Goal: Task Accomplishment & Management: Use online tool/utility

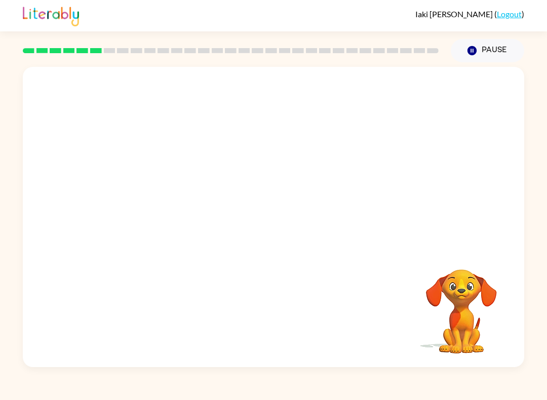
click at [461, 277] on video "Your browser must support playing .mp4 files to use Literably. Please try using…" at bounding box center [461, 304] width 101 height 101
click at [259, 216] on button "button" at bounding box center [273, 222] width 65 height 37
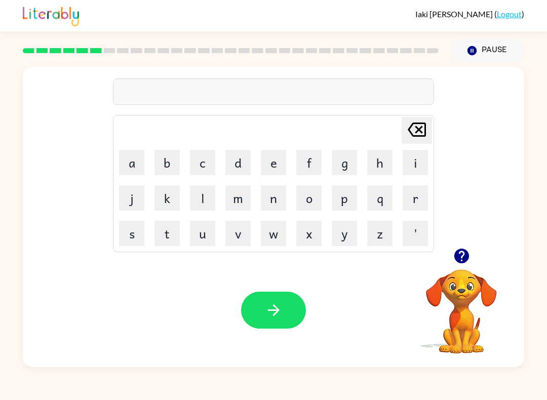
click at [423, 196] on button "r" at bounding box center [414, 197] width 25 height 25
click at [122, 168] on button "a" at bounding box center [131, 162] width 25 height 25
click at [279, 168] on button "e" at bounding box center [273, 162] width 25 height 25
click at [120, 161] on button "a" at bounding box center [131, 162] width 25 height 25
click at [411, 132] on icon at bounding box center [417, 130] width 18 height 14
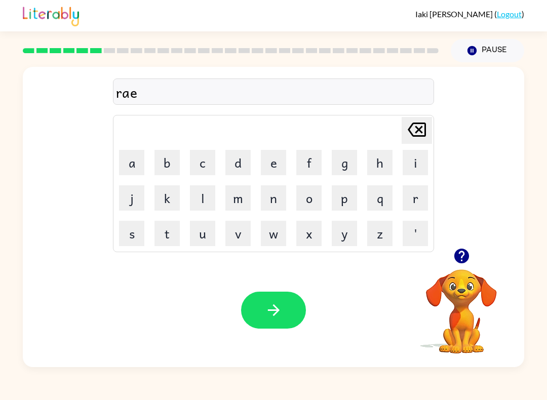
click at [410, 131] on icon at bounding box center [417, 130] width 18 height 14
click at [416, 131] on icon "[PERSON_NAME] last character input" at bounding box center [416, 129] width 24 height 24
click at [278, 165] on button "e" at bounding box center [273, 162] width 25 height 25
click at [126, 152] on button "a" at bounding box center [131, 162] width 25 height 25
click at [414, 130] on icon "[PERSON_NAME] last character input" at bounding box center [416, 129] width 24 height 24
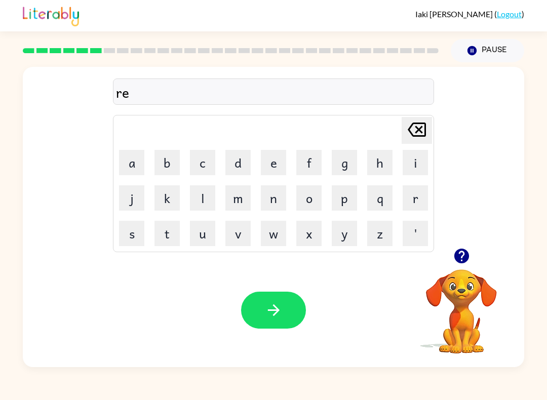
click at [159, 236] on button "t" at bounding box center [166, 233] width 25 height 25
click at [419, 199] on button "r" at bounding box center [414, 197] width 25 height 25
click at [270, 154] on button "e" at bounding box center [273, 162] width 25 height 25
click at [236, 202] on button "m" at bounding box center [237, 197] width 25 height 25
click at [281, 168] on button "e" at bounding box center [273, 162] width 25 height 25
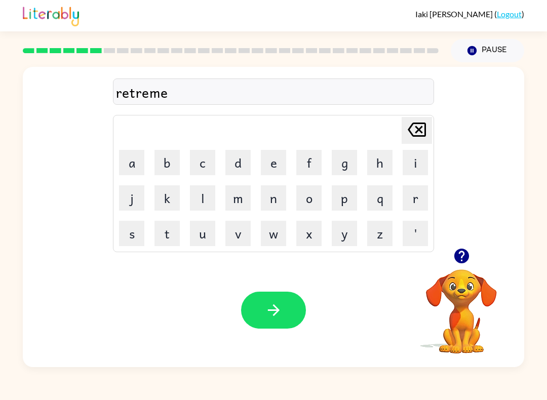
click at [267, 209] on button "n" at bounding box center [273, 197] width 25 height 25
click at [162, 230] on button "t" at bounding box center [166, 233] width 25 height 25
click at [275, 307] on icon "button" at bounding box center [273, 310] width 12 height 12
click at [422, 154] on button "i" at bounding box center [414, 162] width 25 height 25
click at [192, 165] on button "c" at bounding box center [202, 162] width 25 height 25
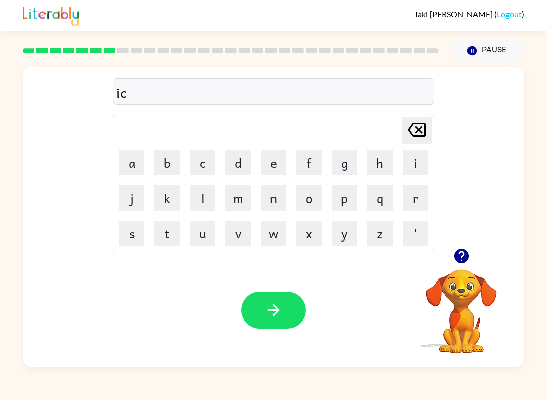
click at [198, 194] on button "l" at bounding box center [202, 197] width 25 height 25
click at [272, 171] on button "e" at bounding box center [273, 162] width 25 height 25
click at [413, 132] on icon "[PERSON_NAME] last character input" at bounding box center [416, 129] width 24 height 24
click at [418, 132] on icon "[PERSON_NAME] last character input" at bounding box center [416, 129] width 24 height 24
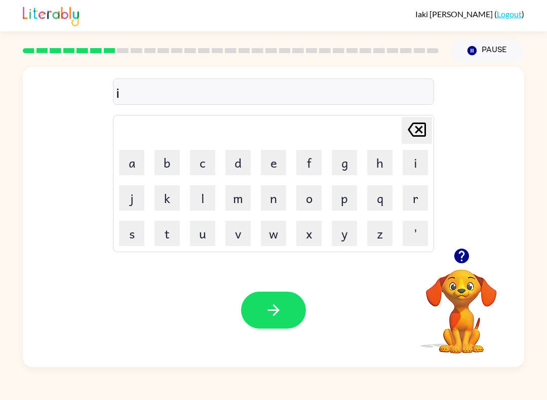
click at [418, 134] on icon "[PERSON_NAME] last character input" at bounding box center [416, 129] width 24 height 24
click at [155, 242] on button "t" at bounding box center [166, 233] width 25 height 25
click at [425, 161] on button "i" at bounding box center [414, 162] width 25 height 25
click at [200, 168] on button "c" at bounding box center [202, 162] width 25 height 25
click at [266, 157] on button "e" at bounding box center [273, 162] width 25 height 25
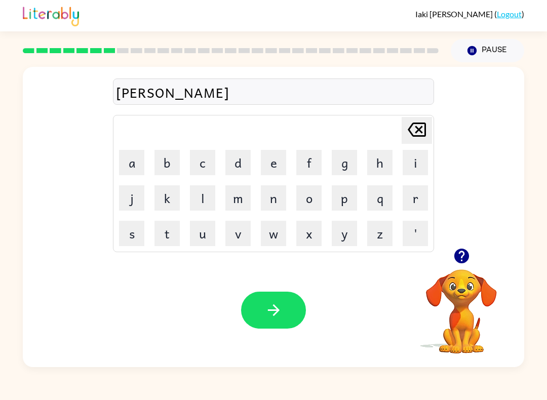
click at [265, 311] on icon "button" at bounding box center [274, 310] width 18 height 18
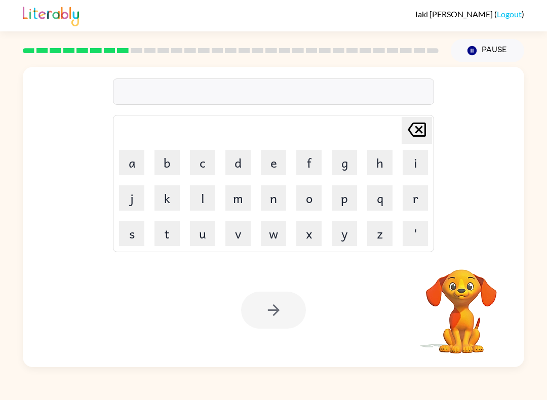
click at [124, 226] on button "s" at bounding box center [131, 233] width 25 height 25
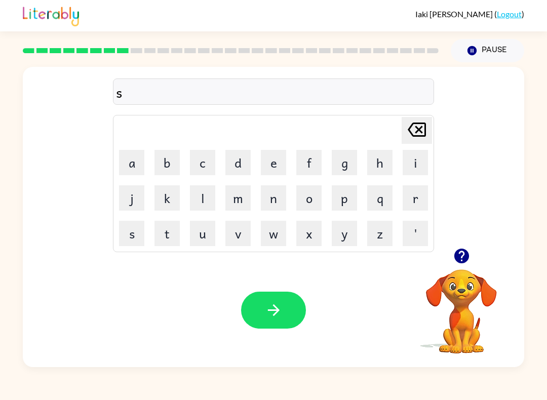
click at [353, 202] on button "p" at bounding box center [344, 197] width 25 height 25
click at [278, 161] on button "e" at bounding box center [273, 162] width 25 height 25
click at [191, 161] on button "c" at bounding box center [202, 162] width 25 height 25
click at [158, 233] on button "t" at bounding box center [166, 233] width 25 height 25
click at [413, 166] on button "i" at bounding box center [414, 162] width 25 height 25
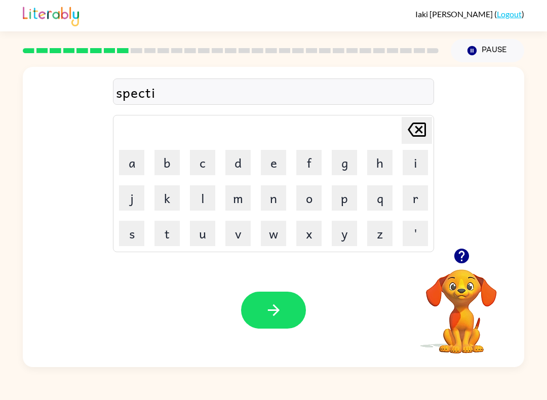
click at [195, 169] on button "c" at bounding box center [202, 162] width 25 height 25
click at [122, 168] on button "a" at bounding box center [131, 162] width 25 height 25
click at [222, 198] on td "m" at bounding box center [238, 198] width 34 height 34
click at [207, 207] on button "l" at bounding box center [202, 197] width 25 height 25
click at [272, 311] on icon "button" at bounding box center [273, 310] width 12 height 12
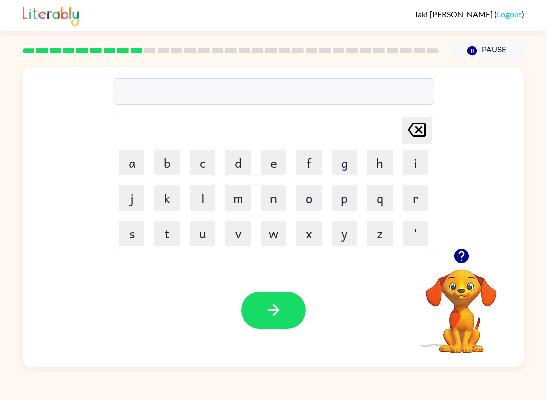
click at [416, 207] on button "r" at bounding box center [414, 197] width 25 height 25
click at [268, 164] on button "e" at bounding box center [273, 162] width 25 height 25
click at [317, 160] on button "f" at bounding box center [308, 162] width 25 height 25
click at [303, 198] on button "o" at bounding box center [308, 197] width 25 height 25
click at [412, 197] on button "r" at bounding box center [414, 197] width 25 height 25
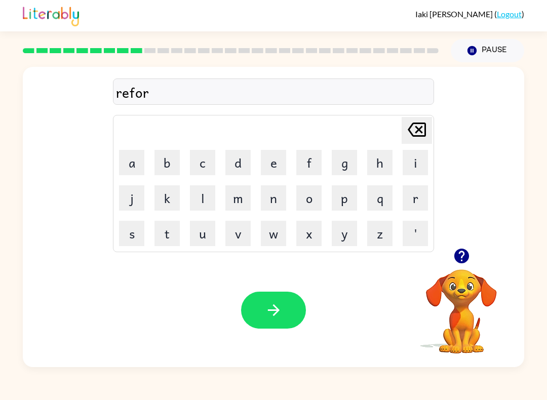
click at [209, 158] on button "c" at bounding box center [202, 162] width 25 height 25
click at [291, 157] on table "[PERSON_NAME] last character input a b c d e f g h i j k l m n o p q r s t u v …" at bounding box center [273, 183] width 320 height 136
click at [258, 322] on button "button" at bounding box center [273, 310] width 65 height 37
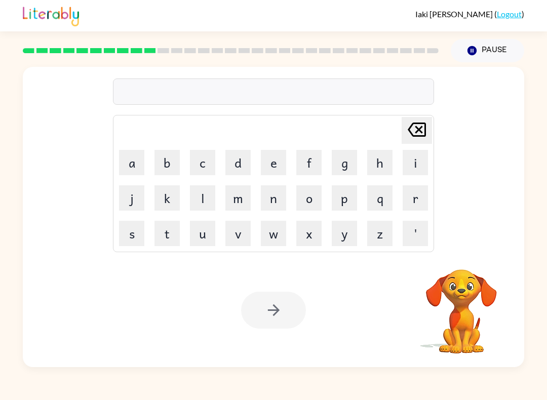
click at [348, 197] on button "p" at bounding box center [344, 197] width 25 height 25
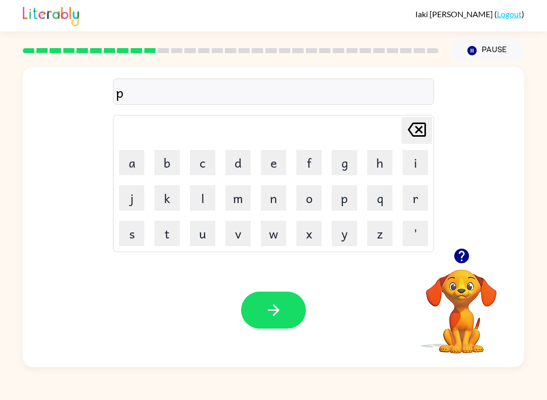
click at [410, 200] on button "r" at bounding box center [414, 197] width 25 height 25
click at [283, 158] on button "e" at bounding box center [273, 162] width 25 height 25
click at [370, 168] on button "h" at bounding box center [379, 162] width 25 height 25
click at [278, 162] on button "e" at bounding box center [273, 162] width 25 height 25
click at [119, 169] on button "a" at bounding box center [131, 162] width 25 height 25
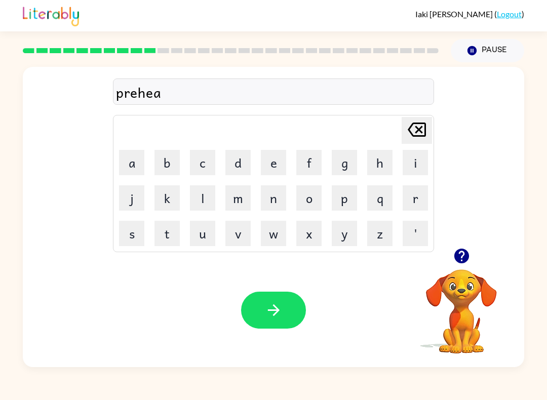
click at [418, 135] on icon "[PERSON_NAME] last character input" at bounding box center [416, 129] width 24 height 24
click at [417, 135] on icon "[PERSON_NAME] last character input" at bounding box center [416, 129] width 24 height 24
click at [119, 157] on button "a" at bounding box center [131, 162] width 25 height 25
click at [413, 136] on icon at bounding box center [417, 130] width 18 height 14
click at [270, 167] on button "e" at bounding box center [273, 162] width 25 height 25
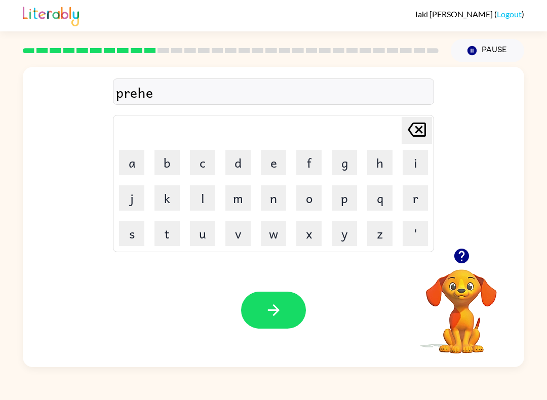
click at [127, 157] on button "a" at bounding box center [131, 162] width 25 height 25
click at [175, 240] on button "t" at bounding box center [166, 233] width 25 height 25
click at [261, 315] on button "button" at bounding box center [273, 310] width 65 height 37
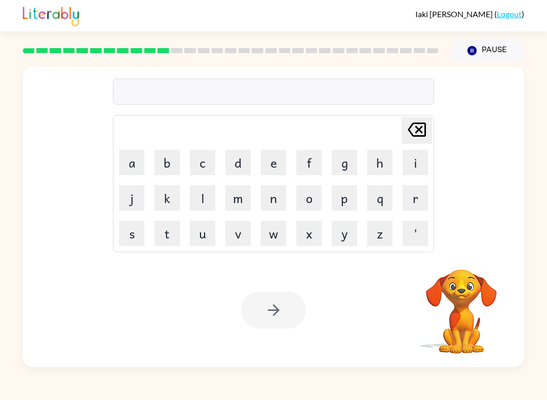
click at [274, 231] on button "w" at bounding box center [273, 233] width 25 height 25
click at [419, 154] on button "i" at bounding box center [414, 162] width 25 height 25
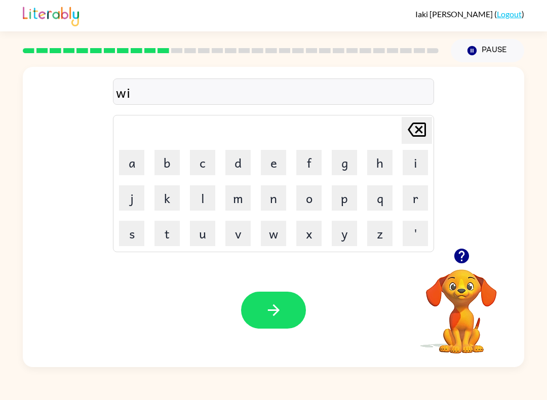
click at [380, 228] on button "z" at bounding box center [379, 233] width 25 height 25
click at [279, 160] on button "e" at bounding box center [273, 162] width 25 height 25
click at [262, 314] on button "button" at bounding box center [273, 310] width 65 height 37
click at [277, 228] on button "w" at bounding box center [273, 233] width 25 height 25
click at [268, 164] on button "e" at bounding box center [273, 162] width 25 height 25
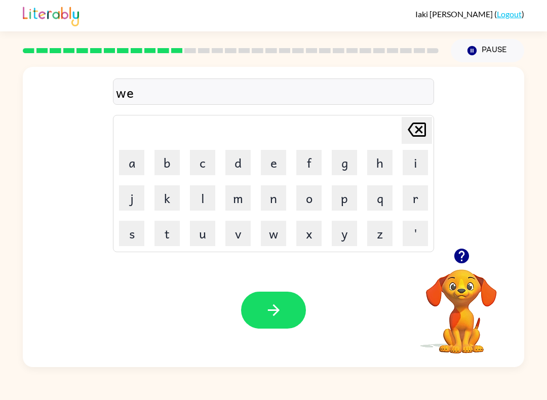
click at [191, 202] on button "l" at bounding box center [202, 197] width 25 height 25
click at [165, 175] on button "b" at bounding box center [166, 162] width 25 height 25
click at [313, 186] on button "o" at bounding box center [308, 197] width 25 height 25
click at [273, 201] on button "n" at bounding box center [273, 197] width 25 height 25
click at [272, 159] on button "e" at bounding box center [273, 162] width 25 height 25
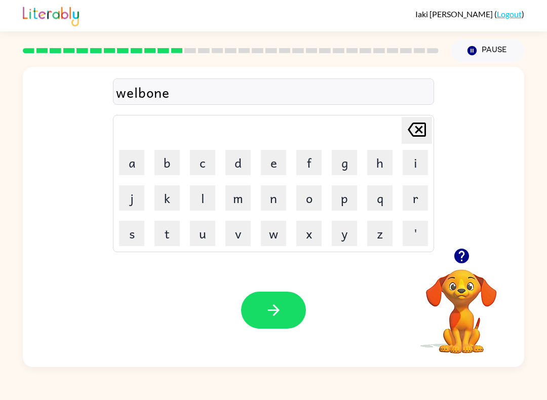
click at [248, 316] on button "button" at bounding box center [273, 310] width 65 height 37
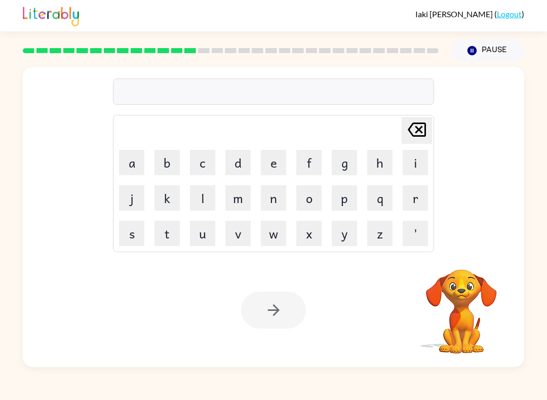
click at [311, 173] on button "f" at bounding box center [308, 162] width 25 height 25
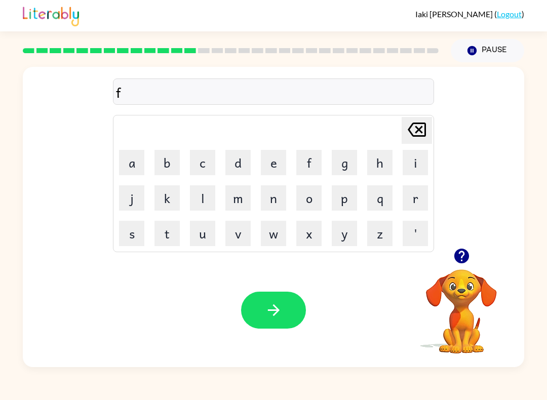
click at [196, 202] on button "l" at bounding box center [202, 197] width 25 height 25
click at [317, 197] on button "o" at bounding box center [308, 197] width 25 height 25
click at [208, 193] on button "l" at bounding box center [202, 197] width 25 height 25
click at [129, 239] on button "s" at bounding box center [131, 233] width 25 height 25
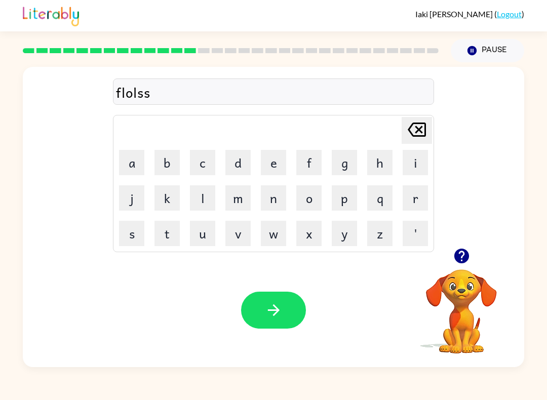
click at [409, 133] on icon "[PERSON_NAME] last character input" at bounding box center [416, 129] width 24 height 24
click at [408, 133] on icon "[PERSON_NAME] last character input" at bounding box center [416, 129] width 24 height 24
click at [410, 134] on icon "[PERSON_NAME] last character input" at bounding box center [416, 129] width 24 height 24
click at [206, 208] on button "l" at bounding box center [202, 197] width 25 height 25
click at [280, 167] on button "e" at bounding box center [273, 162] width 25 height 25
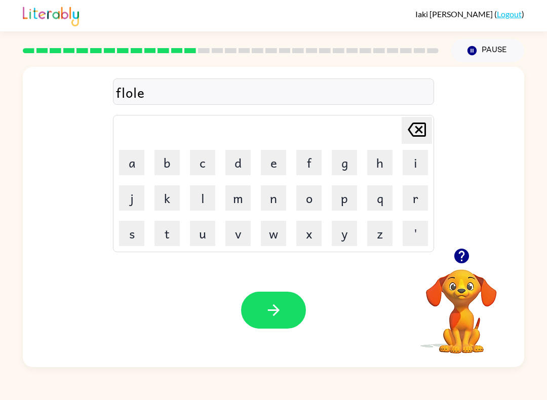
click at [125, 240] on button "s" at bounding box center [131, 233] width 25 height 25
click at [295, 317] on button "button" at bounding box center [273, 310] width 65 height 37
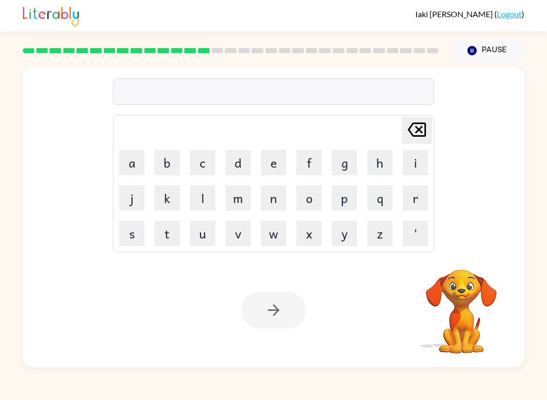
click at [356, 193] on button "p" at bounding box center [344, 197] width 25 height 25
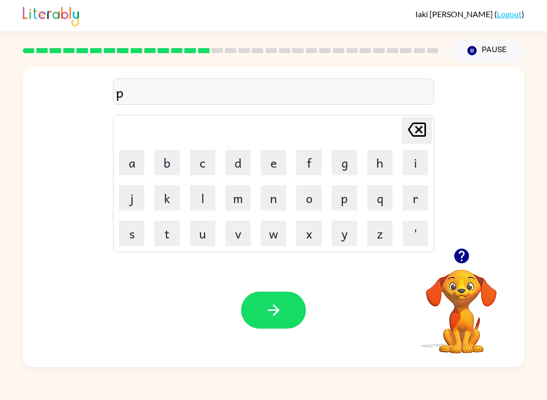
click at [313, 193] on button "o" at bounding box center [308, 197] width 25 height 25
click at [282, 197] on button "n" at bounding box center [273, 197] width 25 height 25
click at [422, 133] on icon at bounding box center [417, 130] width 18 height 14
click at [421, 133] on icon at bounding box center [417, 130] width 18 height 14
click at [428, 132] on icon "[PERSON_NAME] last character input" at bounding box center [416, 129] width 24 height 24
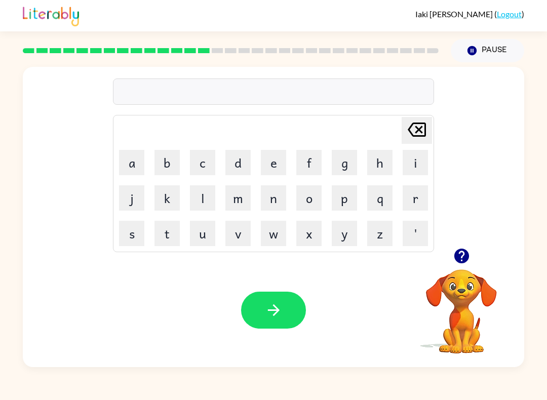
click at [428, 132] on icon "[PERSON_NAME] last character input" at bounding box center [416, 129] width 24 height 24
click at [124, 164] on button "a" at bounding box center [131, 162] width 25 height 25
click at [348, 201] on button "p" at bounding box center [344, 197] width 25 height 25
click at [417, 201] on button "r" at bounding box center [414, 197] width 25 height 25
click at [318, 188] on button "o" at bounding box center [308, 197] width 25 height 25
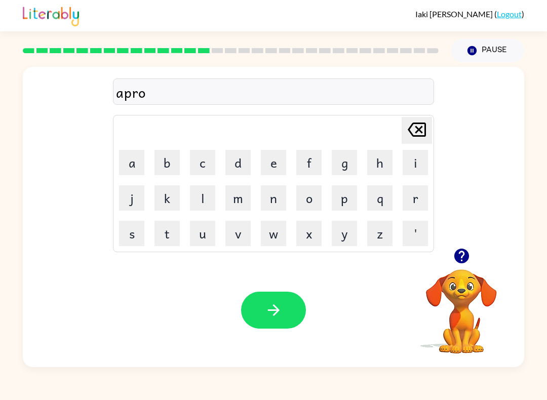
click at [281, 196] on button "n" at bounding box center [273, 197] width 25 height 25
click at [270, 324] on button "button" at bounding box center [273, 310] width 65 height 37
click at [300, 195] on button "o" at bounding box center [308, 197] width 25 height 25
click at [408, 205] on button "r" at bounding box center [414, 197] width 25 height 25
click at [199, 158] on button "c" at bounding box center [202, 162] width 25 height 25
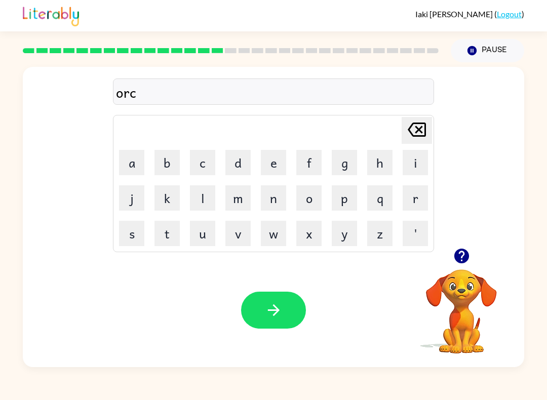
click at [383, 162] on button "h" at bounding box center [379, 162] width 25 height 25
click at [285, 303] on button "button" at bounding box center [273, 310] width 65 height 37
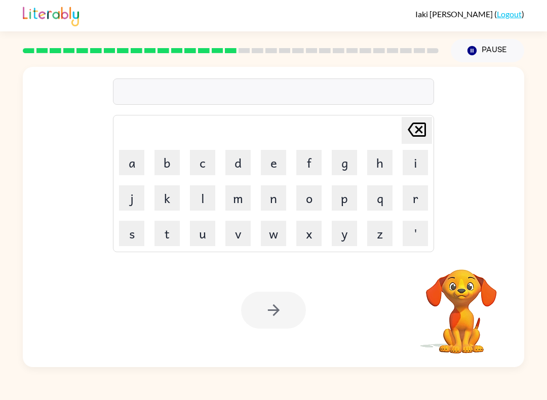
click at [263, 234] on button "w" at bounding box center [273, 233] width 25 height 25
click at [123, 165] on button "a" at bounding box center [131, 162] width 25 height 25
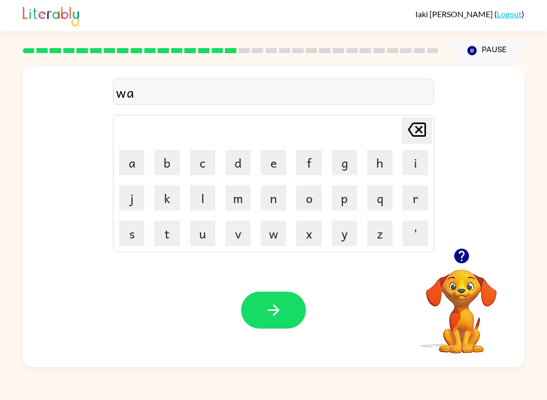
click at [341, 164] on button "g" at bounding box center [344, 162] width 25 height 25
click at [281, 315] on icon "button" at bounding box center [274, 310] width 18 height 18
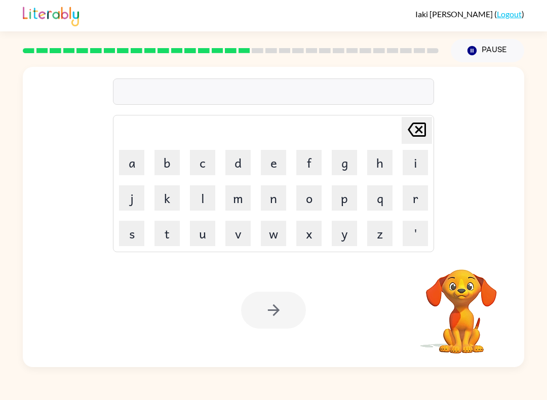
click at [242, 166] on button "d" at bounding box center [237, 162] width 25 height 25
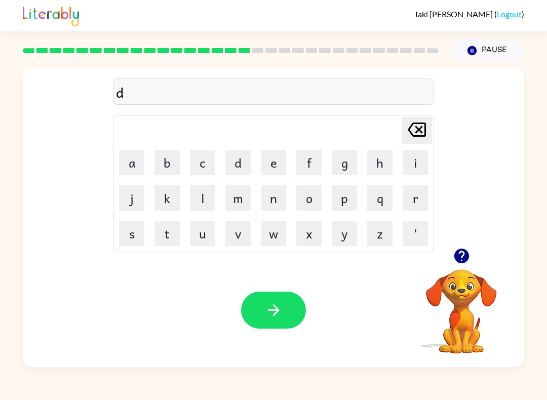
click at [411, 202] on button "r" at bounding box center [414, 197] width 25 height 25
click at [200, 233] on button "u" at bounding box center [202, 233] width 25 height 25
click at [280, 202] on button "n" at bounding box center [273, 197] width 25 height 25
click at [416, 139] on icon "[PERSON_NAME] last character input" at bounding box center [416, 129] width 24 height 24
click at [234, 205] on button "m" at bounding box center [237, 197] width 25 height 25
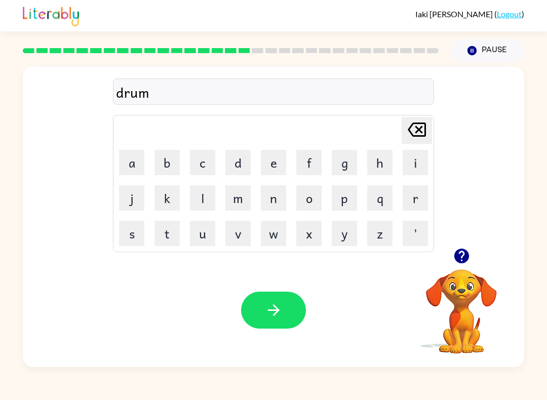
click at [269, 173] on button "e" at bounding box center [273, 162] width 25 height 25
click at [421, 196] on button "r" at bounding box center [414, 197] width 25 height 25
click at [253, 324] on button "button" at bounding box center [273, 310] width 65 height 37
click at [311, 161] on button "f" at bounding box center [308, 162] width 25 height 25
click at [130, 175] on button "a" at bounding box center [131, 162] width 25 height 25
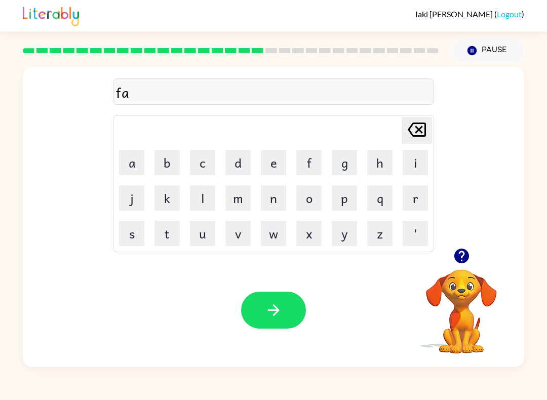
click at [243, 205] on button "m" at bounding box center [237, 197] width 25 height 25
click at [420, 159] on button "i" at bounding box center [414, 162] width 25 height 25
click at [190, 201] on button "l" at bounding box center [202, 197] width 25 height 25
click at [337, 232] on button "y" at bounding box center [344, 233] width 25 height 25
click at [251, 320] on button "button" at bounding box center [273, 310] width 65 height 37
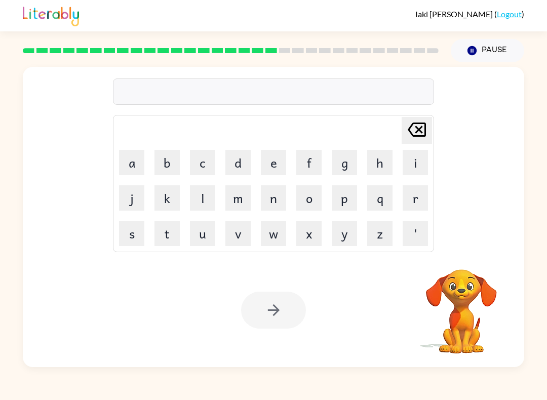
click at [242, 156] on button "d" at bounding box center [237, 162] width 25 height 25
click at [286, 158] on button "e" at bounding box center [273, 162] width 25 height 25
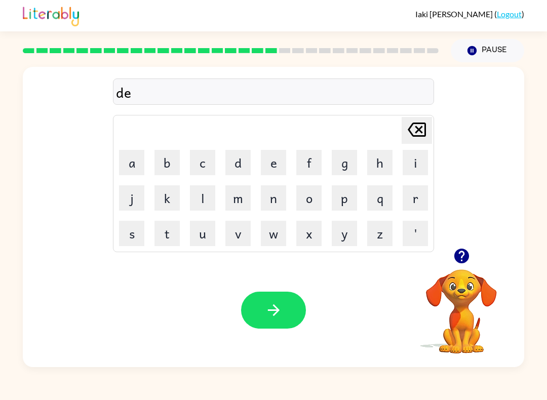
click at [166, 196] on button "k" at bounding box center [166, 197] width 25 height 25
click at [134, 166] on button "a" at bounding box center [131, 162] width 25 height 25
click at [338, 229] on button "y" at bounding box center [344, 233] width 25 height 25
click at [256, 328] on button "button" at bounding box center [273, 310] width 65 height 37
click at [349, 164] on button "g" at bounding box center [344, 162] width 25 height 25
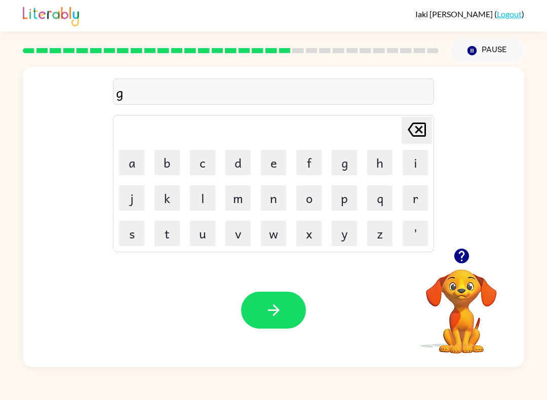
click at [123, 168] on button "a" at bounding box center [131, 162] width 25 height 25
click at [243, 154] on button "d" at bounding box center [237, 162] width 25 height 25
click at [276, 154] on button "e" at bounding box center [273, 162] width 25 height 25
click at [229, 161] on button "d" at bounding box center [237, 162] width 25 height 25
click at [257, 329] on button "button" at bounding box center [273, 310] width 65 height 37
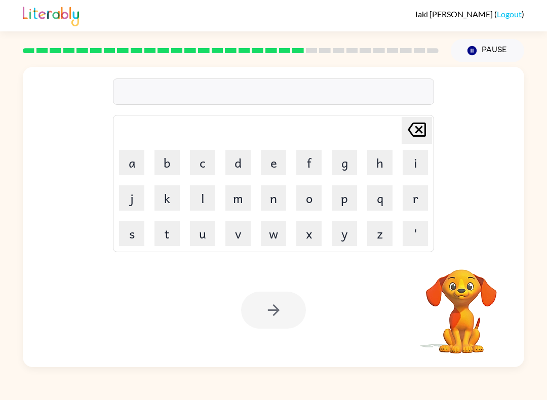
click at [349, 191] on button "p" at bounding box center [344, 197] width 25 height 25
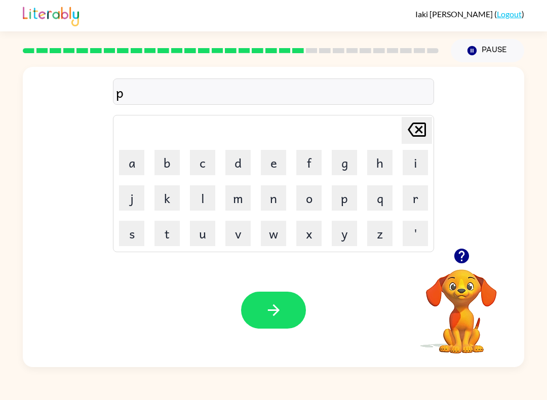
click at [415, 191] on button "r" at bounding box center [414, 197] width 25 height 25
click at [308, 190] on button "o" at bounding box center [308, 197] width 25 height 25
click at [135, 233] on button "s" at bounding box center [131, 233] width 25 height 25
click at [422, 163] on button "i" at bounding box center [414, 162] width 25 height 25
click at [135, 240] on button "s" at bounding box center [131, 233] width 25 height 25
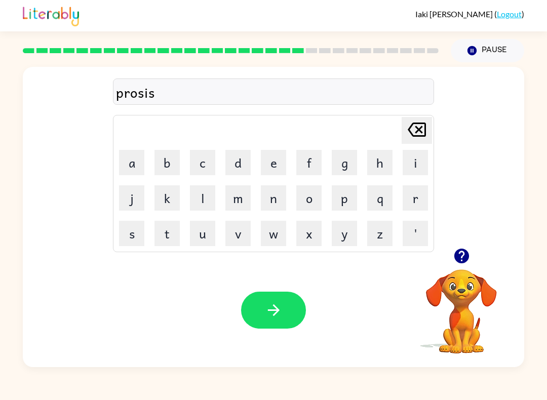
click at [213, 192] on button "l" at bounding box center [202, 197] width 25 height 25
click at [338, 237] on button "y" at bounding box center [344, 233] width 25 height 25
click at [275, 304] on icon "button" at bounding box center [274, 310] width 18 height 18
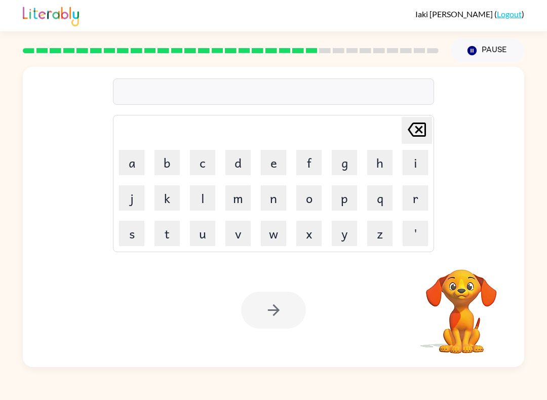
click at [133, 239] on button "s" at bounding box center [131, 233] width 25 height 25
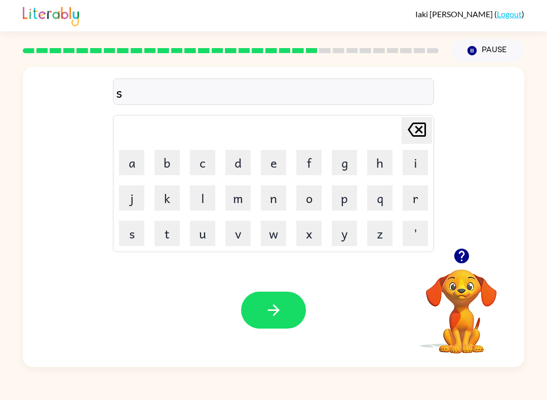
click at [173, 231] on button "t" at bounding box center [166, 233] width 25 height 25
click at [347, 237] on button "y" at bounding box center [344, 233] width 25 height 25
click at [140, 157] on button "a" at bounding box center [131, 162] width 25 height 25
click at [415, 199] on button "r" at bounding box center [414, 197] width 25 height 25
click at [460, 245] on button "button" at bounding box center [462, 256] width 26 height 26
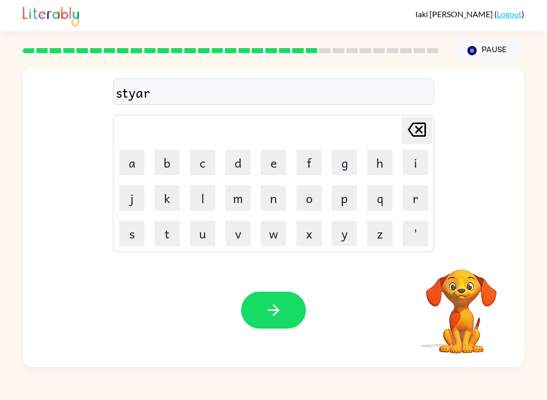
click at [274, 168] on button "e" at bounding box center [273, 162] width 25 height 25
click at [267, 305] on icon "button" at bounding box center [274, 310] width 18 height 18
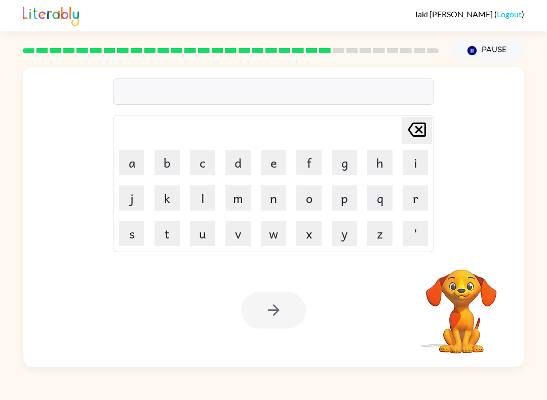
click at [349, 160] on button "g" at bounding box center [344, 162] width 25 height 25
click at [416, 162] on button "i" at bounding box center [414, 162] width 25 height 25
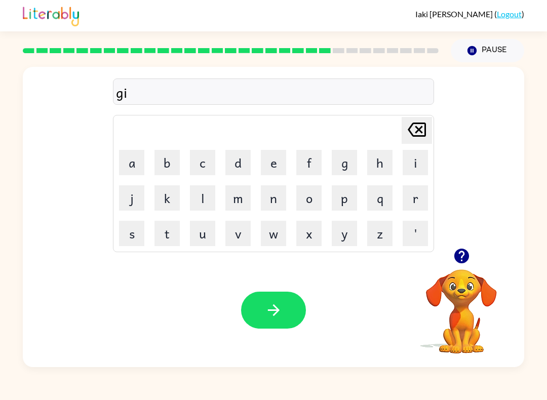
click at [282, 194] on button "n" at bounding box center [273, 197] width 25 height 25
click at [344, 165] on button "g" at bounding box center [344, 162] width 25 height 25
click at [275, 160] on button "e" at bounding box center [273, 162] width 25 height 25
click at [416, 188] on button "r" at bounding box center [414, 197] width 25 height 25
click at [268, 303] on icon "button" at bounding box center [274, 310] width 18 height 18
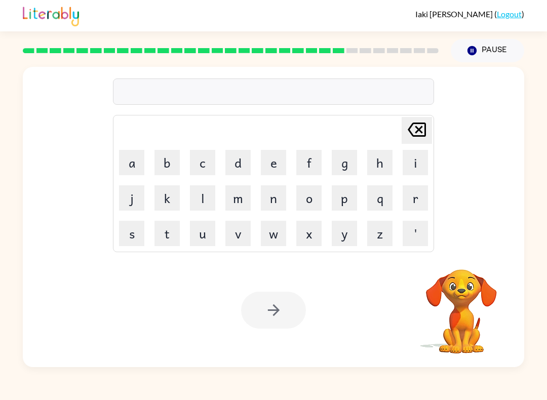
click at [199, 166] on button "c" at bounding box center [202, 162] width 25 height 25
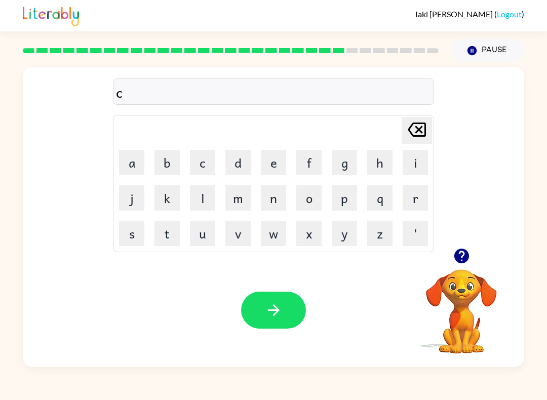
click at [308, 205] on button "o" at bounding box center [308, 197] width 25 height 25
click at [267, 196] on button "n" at bounding box center [273, 197] width 25 height 25
click at [211, 187] on button "l" at bounding box center [202, 197] width 25 height 25
click at [206, 229] on button "u" at bounding box center [202, 233] width 25 height 25
click at [239, 168] on button "d" at bounding box center [237, 162] width 25 height 25
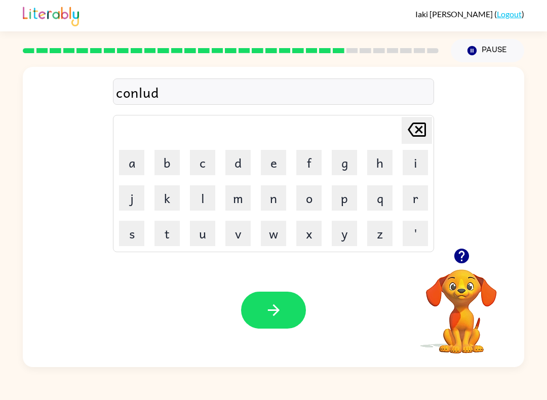
click at [279, 161] on button "e" at bounding box center [273, 162] width 25 height 25
click at [246, 161] on button "d" at bounding box center [237, 162] width 25 height 25
click at [258, 309] on button "button" at bounding box center [273, 310] width 65 height 37
click at [208, 160] on button "c" at bounding box center [202, 162] width 25 height 25
click at [131, 168] on button "a" at bounding box center [131, 162] width 25 height 25
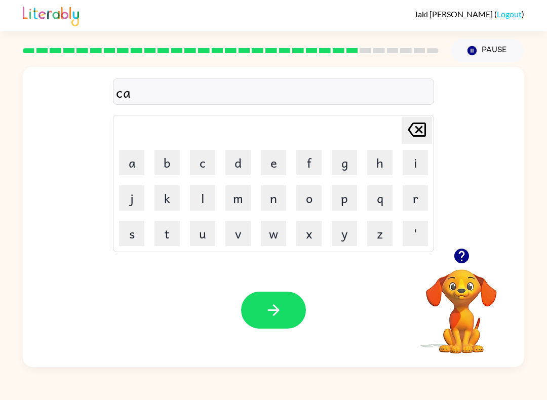
click at [168, 234] on button "t" at bounding box center [166, 233] width 25 height 25
click at [309, 166] on button "f" at bounding box center [308, 162] width 25 height 25
click at [426, 158] on button "i" at bounding box center [414, 162] width 25 height 25
click at [132, 234] on button "s" at bounding box center [131, 233] width 25 height 25
click at [386, 160] on button "h" at bounding box center [379, 162] width 25 height 25
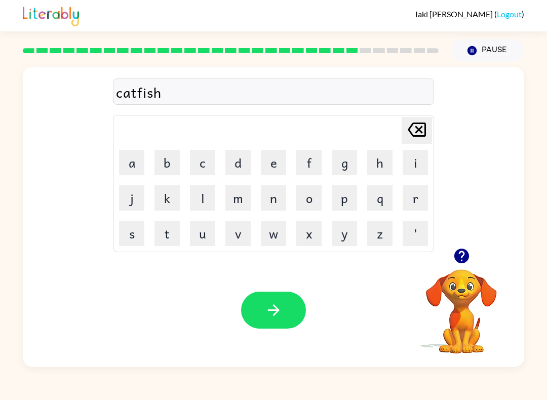
click at [263, 303] on button "button" at bounding box center [273, 310] width 65 height 37
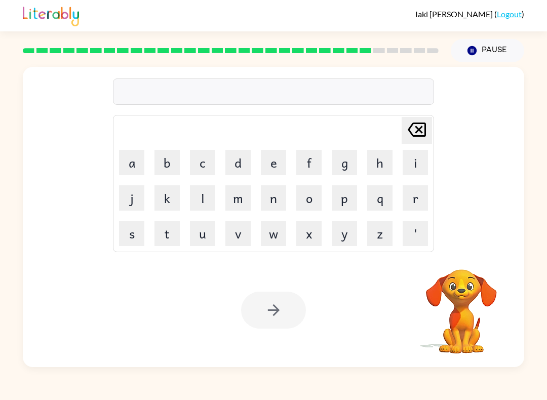
click at [311, 206] on button "o" at bounding box center [308, 197] width 25 height 25
click at [243, 235] on button "v" at bounding box center [237, 233] width 25 height 25
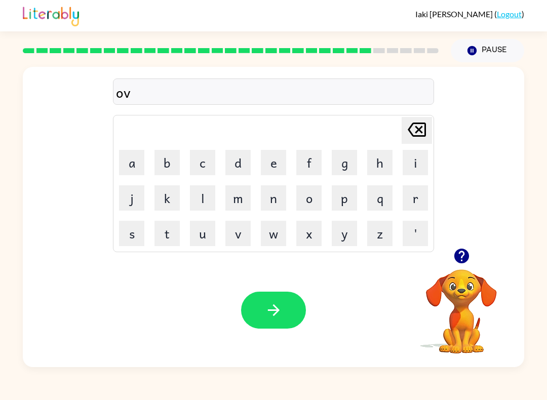
click at [413, 194] on button "r" at bounding box center [414, 197] width 25 height 25
click at [179, 239] on button "t" at bounding box center [166, 233] width 25 height 25
click at [414, 168] on button "i" at bounding box center [414, 162] width 25 height 25
click at [244, 198] on button "m" at bounding box center [237, 197] width 25 height 25
click at [279, 158] on button "e" at bounding box center [273, 162] width 25 height 25
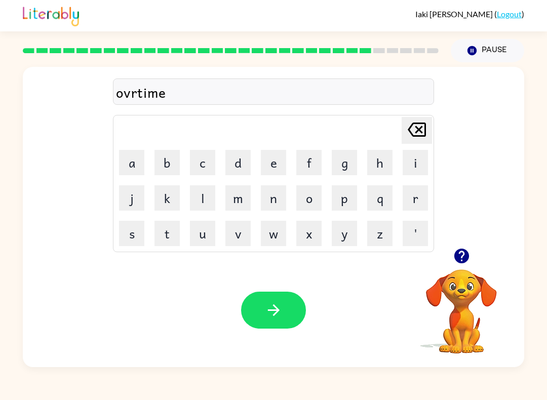
click at [273, 309] on icon "button" at bounding box center [274, 310] width 18 height 18
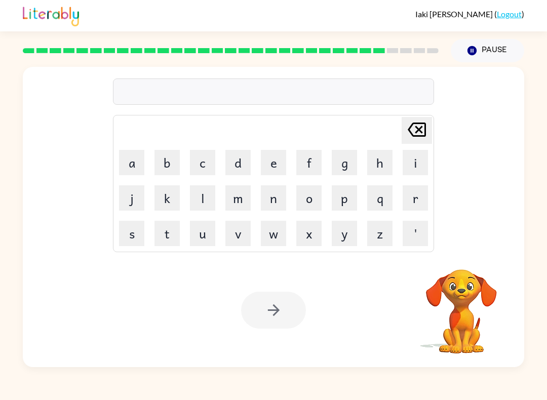
click at [338, 172] on button "g" at bounding box center [344, 162] width 25 height 25
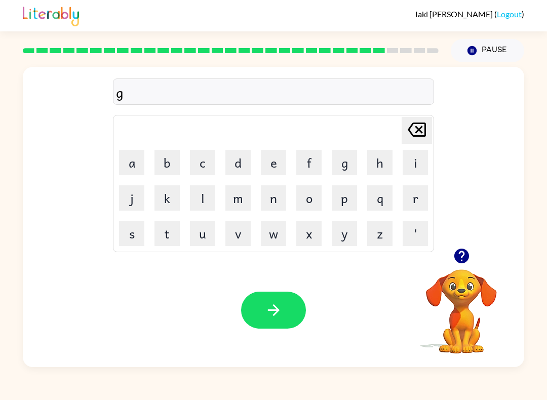
click at [202, 197] on button "l" at bounding box center [202, 197] width 25 height 25
click at [318, 194] on button "o" at bounding box center [308, 197] width 25 height 25
click at [278, 230] on button "w" at bounding box center [273, 233] width 25 height 25
click at [278, 309] on icon "button" at bounding box center [274, 310] width 18 height 18
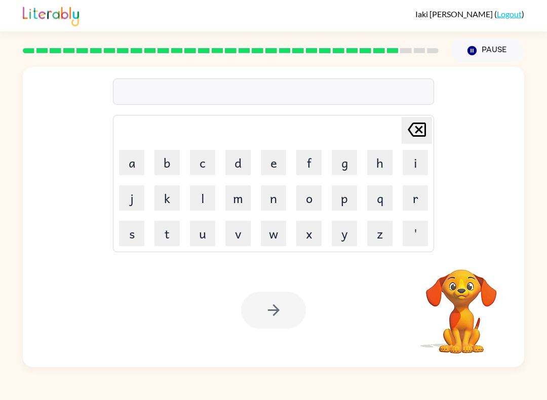
click at [280, 238] on button "w" at bounding box center [273, 233] width 25 height 25
click at [424, 161] on button "i" at bounding box center [414, 162] width 25 height 25
click at [356, 200] on button "p" at bounding box center [344, 197] width 25 height 25
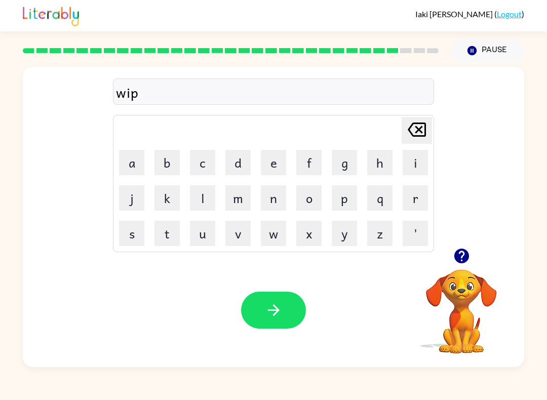
click at [282, 309] on button "button" at bounding box center [273, 310] width 65 height 37
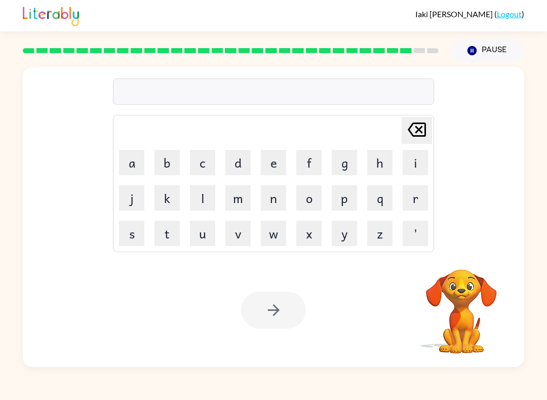
click at [133, 165] on button "a" at bounding box center [131, 162] width 25 height 25
click at [139, 225] on button "s" at bounding box center [131, 233] width 25 height 25
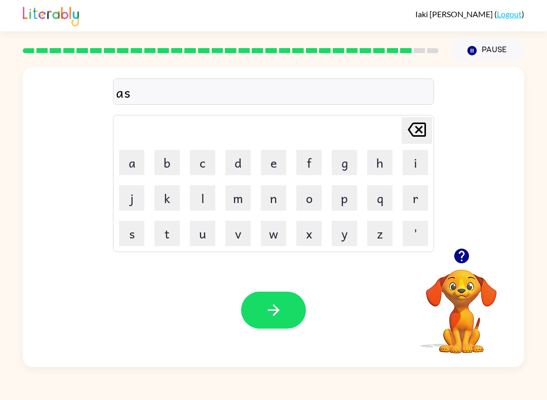
click at [173, 228] on button "t" at bounding box center [166, 233] width 25 height 25
click at [286, 158] on button "e" at bounding box center [273, 162] width 25 height 25
click at [414, 198] on button "r" at bounding box center [414, 197] width 25 height 25
click at [309, 193] on button "o" at bounding box center [308, 197] width 25 height 25
click at [410, 166] on button "i" at bounding box center [414, 162] width 25 height 25
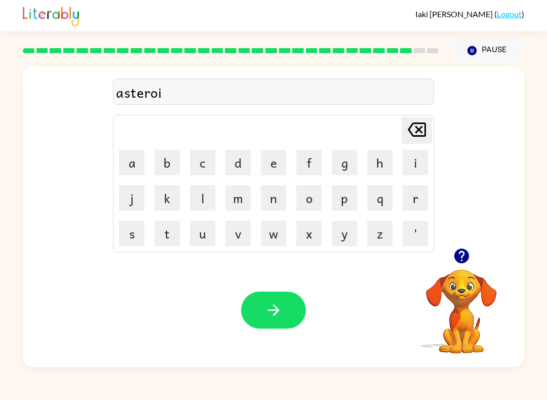
click at [239, 161] on button "d" at bounding box center [237, 162] width 25 height 25
click at [279, 161] on button "e" at bounding box center [273, 162] width 25 height 25
click at [280, 296] on button "button" at bounding box center [273, 310] width 65 height 37
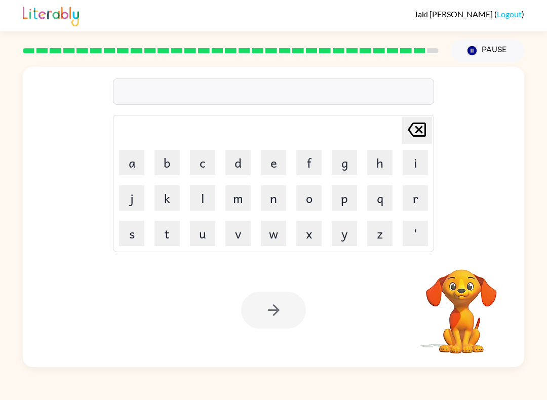
click at [246, 193] on button "m" at bounding box center [237, 197] width 25 height 25
click at [116, 227] on td "s" at bounding box center [131, 233] width 34 height 34
click at [134, 165] on button "a" at bounding box center [131, 162] width 25 height 25
click at [133, 238] on button "s" at bounding box center [131, 233] width 25 height 25
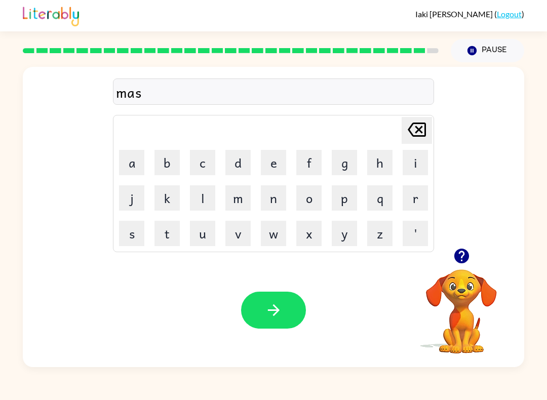
click at [160, 230] on button "t" at bounding box center [166, 233] width 25 height 25
click at [272, 164] on button "e" at bounding box center [273, 162] width 25 height 25
click at [399, 208] on td "r" at bounding box center [415, 198] width 34 height 34
click at [415, 192] on button "r" at bounding box center [414, 197] width 25 height 25
click at [352, 201] on button "p" at bounding box center [344, 197] width 25 height 25
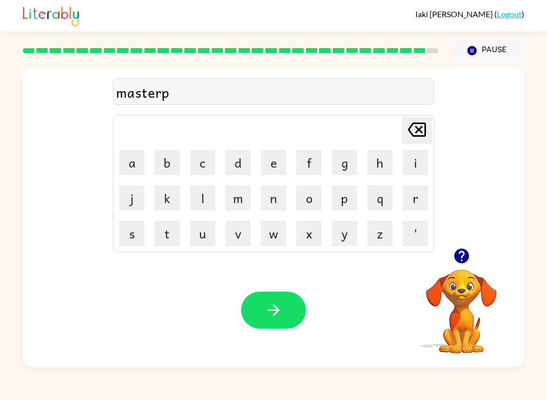
click at [418, 162] on button "i" at bounding box center [414, 162] width 25 height 25
click at [205, 163] on button "c" at bounding box center [202, 162] width 25 height 25
click at [278, 158] on button "e" at bounding box center [273, 162] width 25 height 25
click at [270, 321] on button "button" at bounding box center [273, 310] width 65 height 37
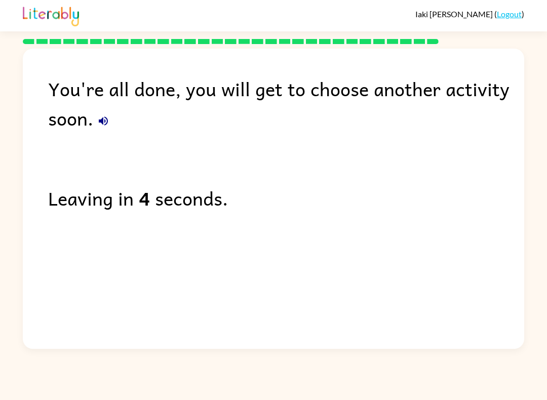
click at [103, 123] on icon "button" at bounding box center [103, 120] width 9 height 9
click at [95, 121] on button "button" at bounding box center [103, 121] width 20 height 20
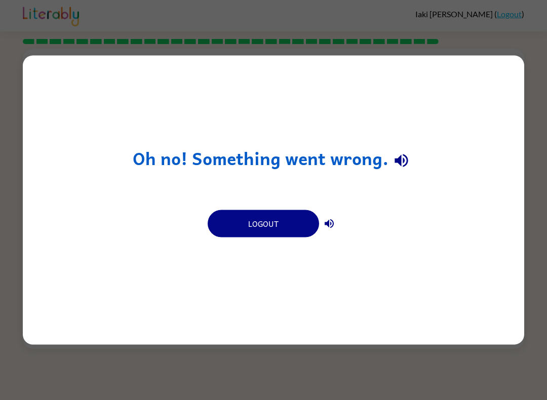
click at [412, 164] on button "button" at bounding box center [401, 160] width 26 height 26
click at [333, 220] on icon "button" at bounding box center [329, 224] width 12 height 12
click at [405, 218] on div "Oh no! Something went wrong. Logout" at bounding box center [273, 200] width 501 height 289
click at [421, 235] on div "Oh no! Something went wrong. Logout" at bounding box center [273, 200] width 501 height 289
click at [293, 231] on button "Logout" at bounding box center [263, 223] width 111 height 27
